Goal: Transaction & Acquisition: Purchase product/service

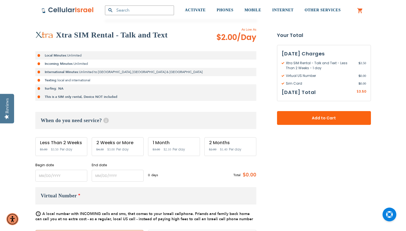
scroll to position [110, 0]
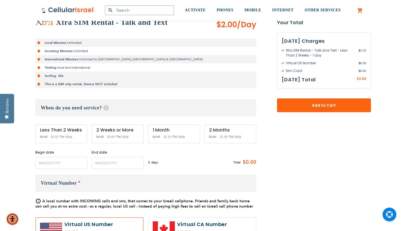
click at [118, 133] on div "2 Weeks or More" at bounding box center [117, 130] width 43 height 5
click at [64, 163] on input "name" at bounding box center [61, 163] width 52 height 12
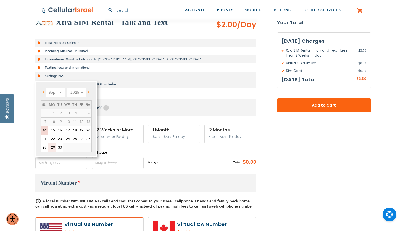
click at [50, 146] on link "29" at bounding box center [52, 148] width 8 height 8
type input "[DATE]"
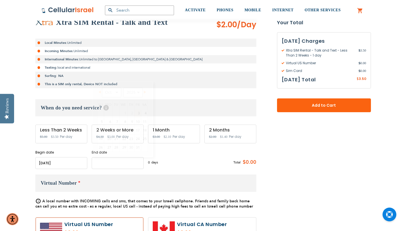
click at [99, 160] on input "name" at bounding box center [118, 163] width 52 height 12
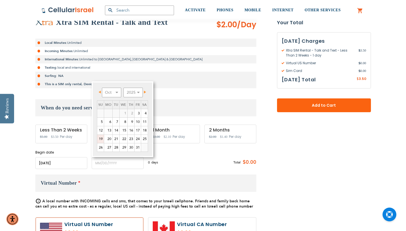
click at [101, 139] on link "19" at bounding box center [100, 139] width 7 height 8
type input "[DATE]"
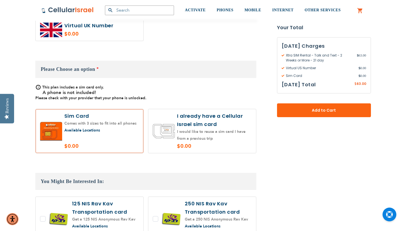
scroll to position [337, 0]
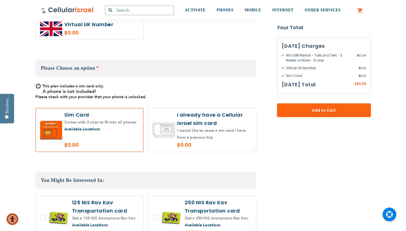
click at [204, 140] on label at bounding box center [202, 130] width 108 height 44
radio input "true"
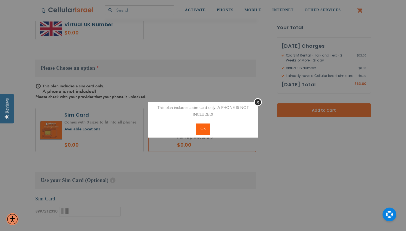
click at [206, 131] on button "OK" at bounding box center [203, 129] width 14 height 11
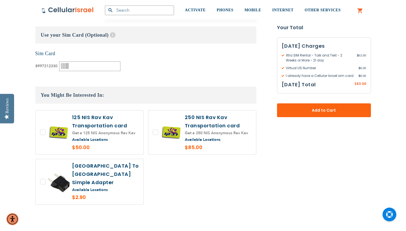
scroll to position [483, 0]
